Goal: Task Accomplishment & Management: Complete application form

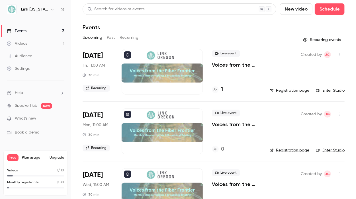
click at [30, 68] on link "Settings" at bounding box center [35, 68] width 71 height 13
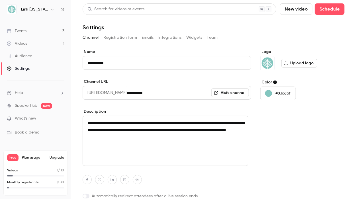
click at [196, 40] on button "Widgets" at bounding box center [194, 37] width 16 height 9
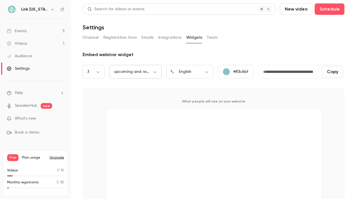
click at [155, 73] on body "**********" at bounding box center [178, 106] width 356 height 212
click at [150, 89] on li "upcoming webinars" at bounding box center [135, 90] width 52 height 15
type input "********"
type input "**********"
click at [155, 72] on body "**********" at bounding box center [178, 106] width 356 height 212
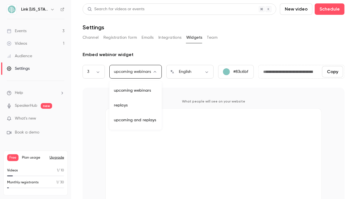
click at [139, 132] on div at bounding box center [178, 99] width 356 height 199
click at [154, 71] on body "**********" at bounding box center [178, 106] width 356 height 212
click at [140, 118] on li "upcoming and replays" at bounding box center [135, 120] width 52 height 15
type input "***"
type input "**********"
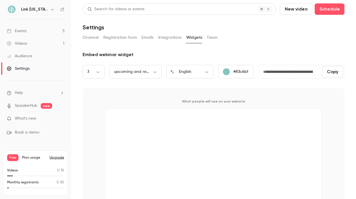
click at [177, 39] on button "Integrations" at bounding box center [169, 37] width 23 height 9
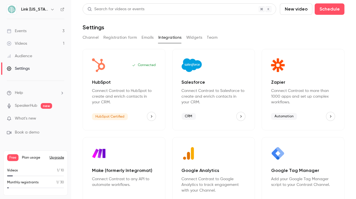
click at [196, 36] on button "Widgets" at bounding box center [194, 37] width 16 height 9
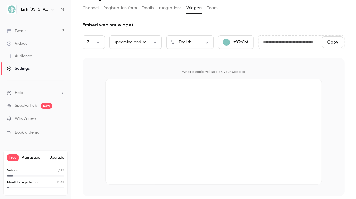
scroll to position [30, 0]
click at [102, 42] on body "**********" at bounding box center [178, 106] width 356 height 212
click at [102, 42] on div at bounding box center [178, 99] width 356 height 199
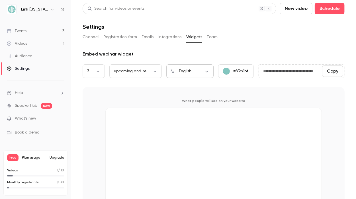
scroll to position [0, 0]
click at [38, 29] on link "Events 3" at bounding box center [35, 31] width 71 height 13
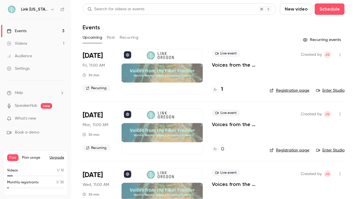
click at [130, 54] on button at bounding box center [127, 54] width 7 height 7
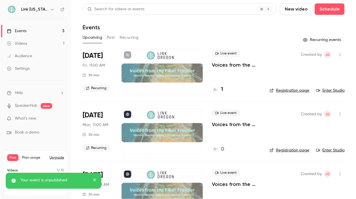
click at [130, 54] on button at bounding box center [127, 54] width 7 height 7
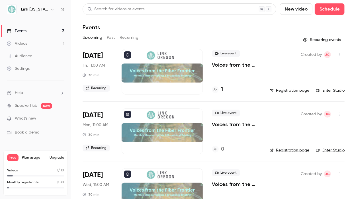
click at [315, 38] on button "Recurring events" at bounding box center [322, 39] width 44 height 9
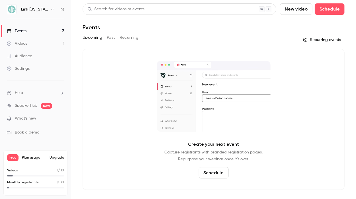
click at [122, 36] on button "Recurring" at bounding box center [129, 37] width 19 height 9
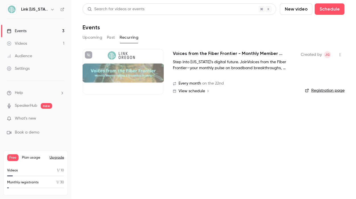
click at [341, 55] on icon "button" at bounding box center [340, 55] width 5 height 4
click at [314, 67] on div "Share" at bounding box center [317, 69] width 43 height 6
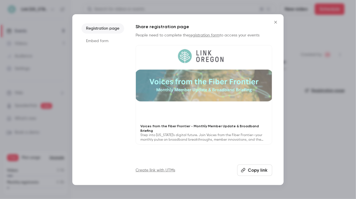
click at [108, 42] on li "Embed form" at bounding box center [102, 41] width 43 height 10
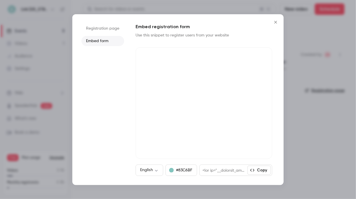
click at [108, 42] on li "Embed form" at bounding box center [102, 41] width 43 height 10
click at [265, 172] on button "Copy" at bounding box center [258, 170] width 23 height 9
click at [277, 23] on icon "Close" at bounding box center [275, 22] width 3 height 3
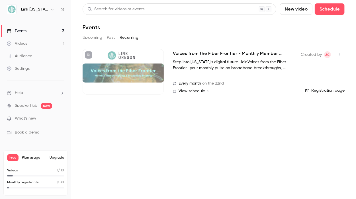
click at [341, 54] on icon "button" at bounding box center [340, 55] width 5 height 4
click at [228, 133] on div at bounding box center [178, 99] width 356 height 199
click at [128, 69] on div at bounding box center [123, 72] width 81 height 46
click at [338, 53] on icon "button" at bounding box center [340, 55] width 5 height 4
click at [292, 66] on li "Share" at bounding box center [313, 69] width 61 height 15
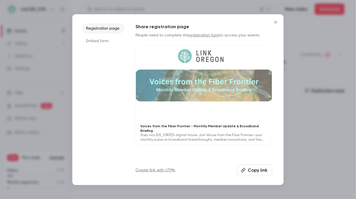
click at [102, 40] on li "Embed form" at bounding box center [102, 41] width 43 height 10
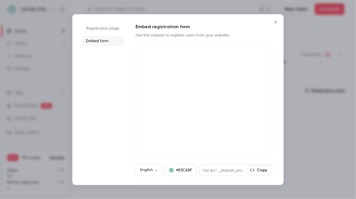
click at [276, 22] on icon "Close" at bounding box center [275, 22] width 3 height 3
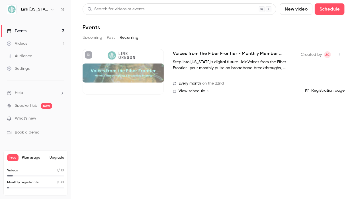
click at [112, 64] on div at bounding box center [123, 72] width 81 height 46
click at [89, 54] on icon at bounding box center [88, 54] width 3 height 3
click at [136, 80] on div at bounding box center [123, 72] width 81 height 46
click at [322, 88] on link "Registration page" at bounding box center [325, 91] width 40 height 6
click at [29, 55] on div "Audience" at bounding box center [19, 56] width 25 height 6
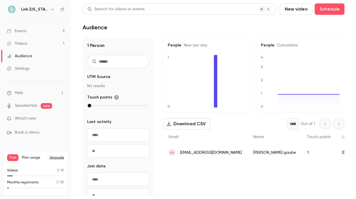
click at [33, 30] on link "Events 3" at bounding box center [35, 31] width 71 height 13
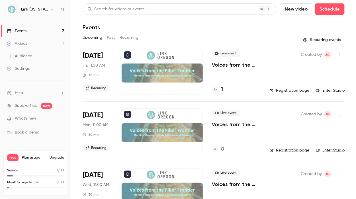
click at [26, 70] on div "Settings" at bounding box center [18, 69] width 23 height 6
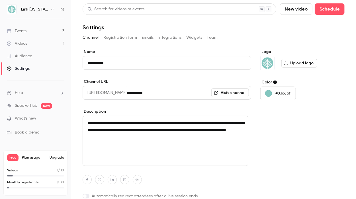
click at [195, 36] on button "Widgets" at bounding box center [194, 37] width 16 height 9
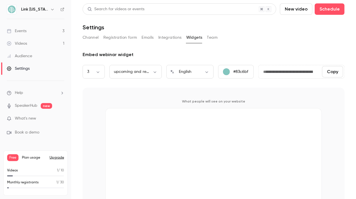
click at [327, 74] on button "Copy" at bounding box center [332, 71] width 21 height 11
click at [49, 30] on link "Events 3" at bounding box center [35, 31] width 71 height 13
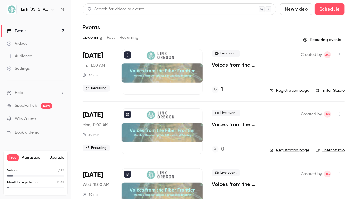
click at [338, 54] on icon "button" at bounding box center [340, 55] width 5 height 4
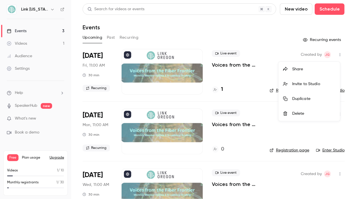
click at [323, 55] on div at bounding box center [178, 99] width 356 height 199
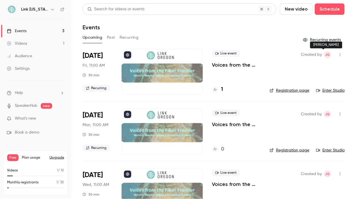
click at [325, 55] on span "JG" at bounding box center [327, 54] width 5 height 7
click at [14, 8] on img at bounding box center [11, 9] width 9 height 9
click at [49, 12] on button "button" at bounding box center [52, 9] width 7 height 7
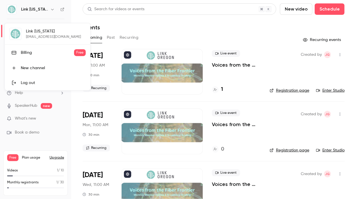
click at [123, 26] on div at bounding box center [178, 99] width 356 height 199
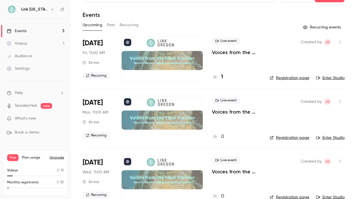
scroll to position [25, 0]
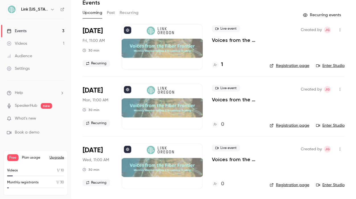
click at [46, 71] on link "Settings" at bounding box center [35, 68] width 71 height 13
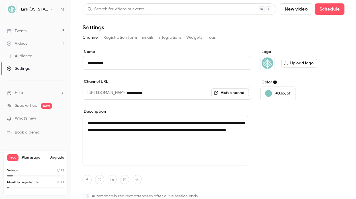
click at [106, 38] on button "Registration form" at bounding box center [120, 37] width 34 height 9
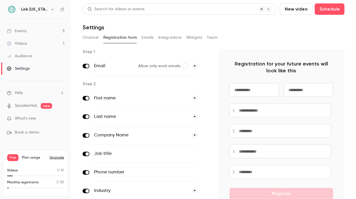
click at [145, 37] on button "Emails" at bounding box center [148, 37] width 12 height 9
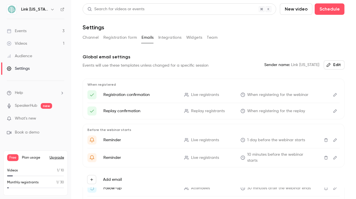
click at [170, 37] on button "Integrations" at bounding box center [169, 37] width 23 height 9
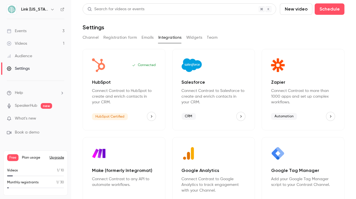
click at [20, 29] on div "Events" at bounding box center [17, 31] width 20 height 6
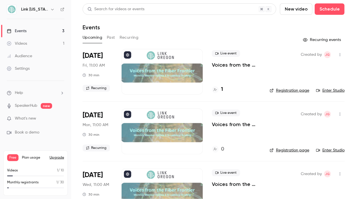
click at [321, 40] on button "Recurring events" at bounding box center [322, 39] width 44 height 9
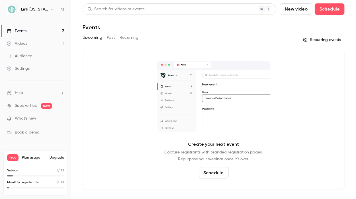
click at [124, 36] on button "Recurring" at bounding box center [129, 37] width 19 height 9
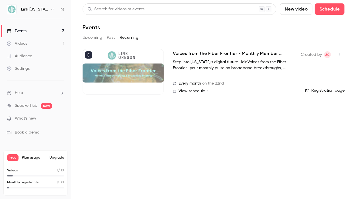
click at [139, 74] on div at bounding box center [123, 72] width 81 height 46
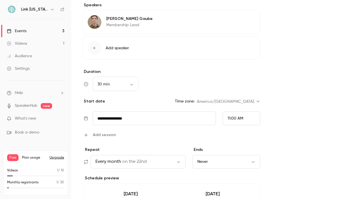
scroll to position [285, 0]
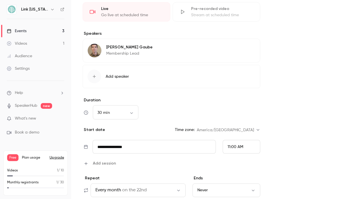
click at [94, 77] on icon "button" at bounding box center [94, 76] width 3 height 3
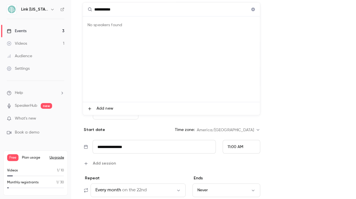
type input "**********"
click at [98, 106] on span "Add new" at bounding box center [104, 109] width 17 height 6
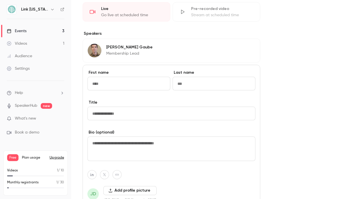
click at [113, 85] on input "First name" at bounding box center [128, 84] width 83 height 14
type input "****"
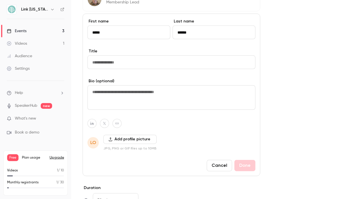
scroll to position [342, 0]
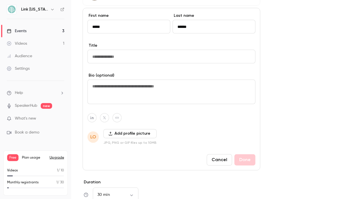
type input "******"
click at [131, 133] on button "Add profile picture" at bounding box center [129, 133] width 53 height 9
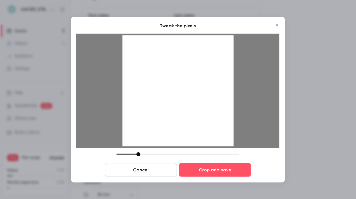
drag, startPoint x: 158, startPoint y: 155, endPoint x: 139, endPoint y: 157, distance: 18.9
click at [139, 157] on div "Cancel Crop and save" at bounding box center [178, 164] width 203 height 24
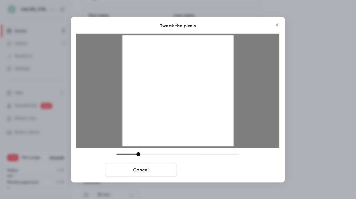
click at [194, 168] on button "Crop and save" at bounding box center [215, 170] width 72 height 14
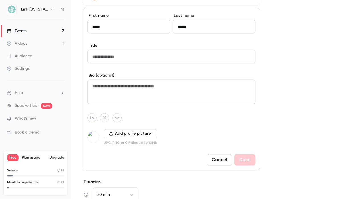
scroll to position [313, 0]
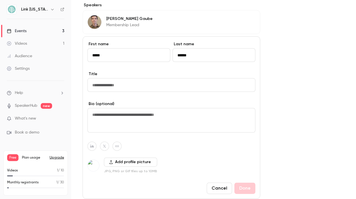
click at [158, 81] on input "Title" at bounding box center [171, 85] width 168 height 14
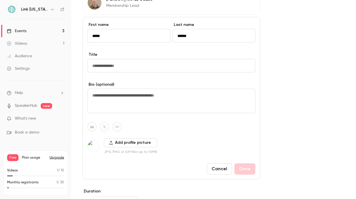
scroll to position [342, 0]
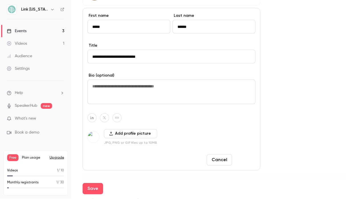
type input "**********"
click at [248, 159] on button "Done" at bounding box center [244, 159] width 21 height 11
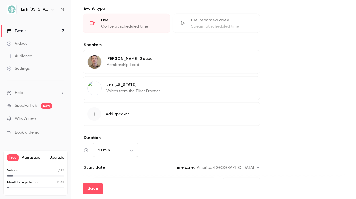
scroll to position [256, 0]
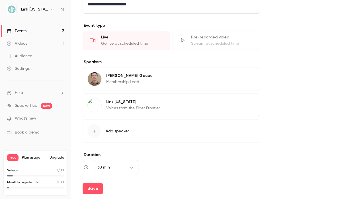
click at [240, 78] on icon "button" at bounding box center [239, 76] width 5 height 5
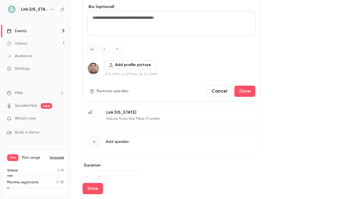
scroll to position [370, 0]
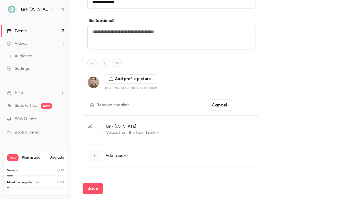
click at [248, 101] on button "Done" at bounding box center [244, 105] width 21 height 11
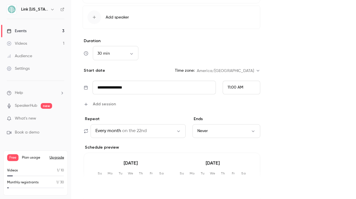
click at [93, 187] on button "Save" at bounding box center [93, 188] width 20 height 11
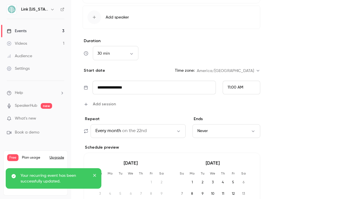
click at [35, 32] on link "Events 3" at bounding box center [35, 31] width 71 height 13
